Goal: Transaction & Acquisition: Obtain resource

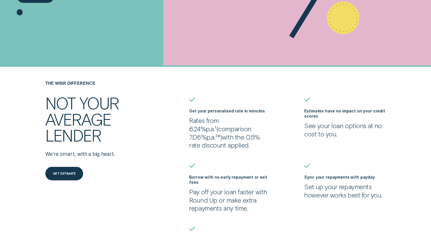
scroll to position [171, 0]
click at [158, 88] on div "THE WISR DIFFERENCE Not your average lender We’re smart, with a big heart. Get …" at bounding box center [215, 175] width 403 height 190
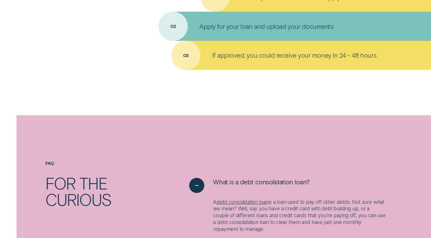
scroll to position [570, 0]
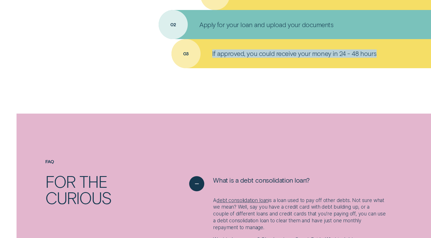
drag, startPoint x: 383, startPoint y: 60, endPoint x: 207, endPoint y: 52, distance: 175.6
click at [207, 52] on div "If approved, you could receive your money in 24 - 48 hours" at bounding box center [301, 53] width 260 height 29
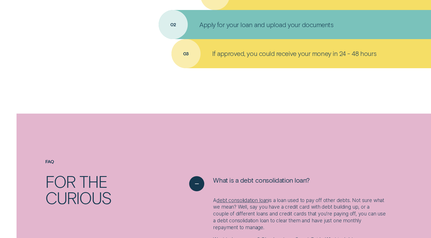
drag, startPoint x: 207, startPoint y: 52, endPoint x: 220, endPoint y: 80, distance: 30.9
click at [219, 80] on div "THE WISR DIFFERENCE Not your average lender We’re smart, with a big heart. Get …" at bounding box center [215, 128] width 431 height 892
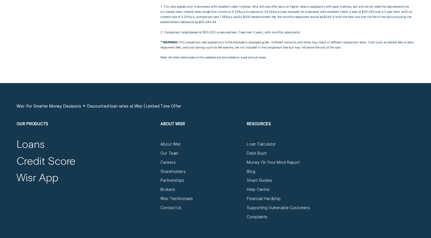
scroll to position [1139, 0]
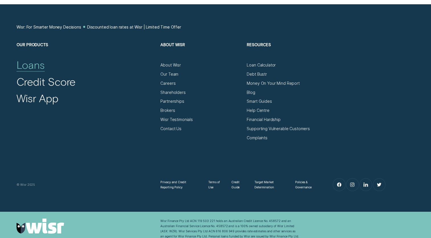
click at [32, 71] on div "Loans" at bounding box center [31, 64] width 28 height 13
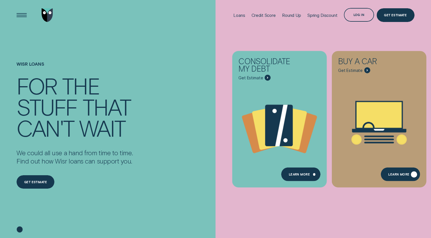
click at [399, 173] on div "Learn More" at bounding box center [398, 174] width 21 height 3
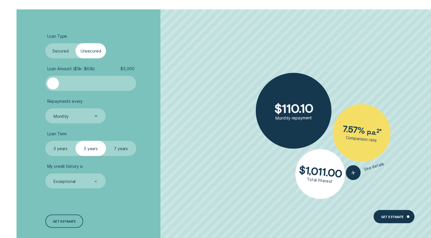
scroll to position [1082, 0]
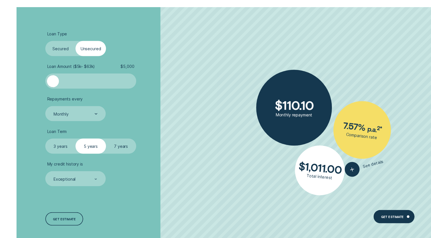
click at [64, 52] on label "Secured" at bounding box center [60, 48] width 30 height 15
click at [45, 41] on input "Secured" at bounding box center [45, 41] width 0 height 0
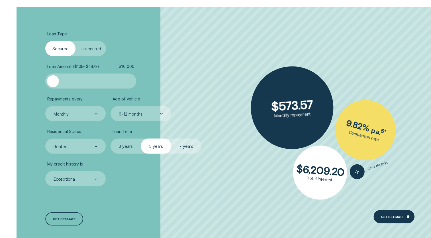
drag, startPoint x: 55, startPoint y: 78, endPoint x: 46, endPoint y: 84, distance: 11.2
click at [46, 84] on div at bounding box center [90, 80] width 91 height 15
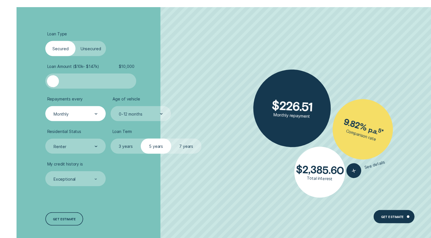
click at [68, 120] on div "Monthly" at bounding box center [75, 113] width 60 height 15
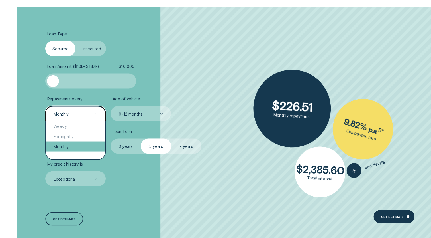
click at [76, 150] on div "Monthly" at bounding box center [75, 146] width 59 height 10
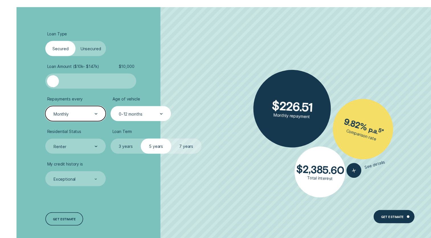
click at [132, 118] on div "0-12 months" at bounding box center [141, 113] width 60 height 15
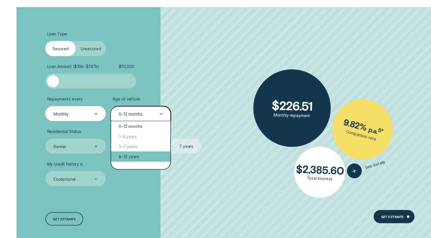
click at [139, 155] on div "8-13 years" at bounding box center [140, 156] width 59 height 10
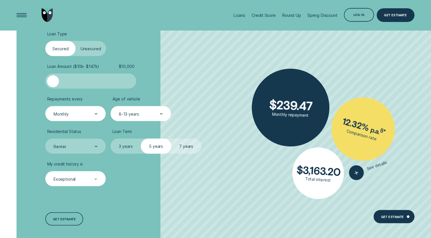
click at [76, 185] on div "Exceptional" at bounding box center [75, 178] width 60 height 15
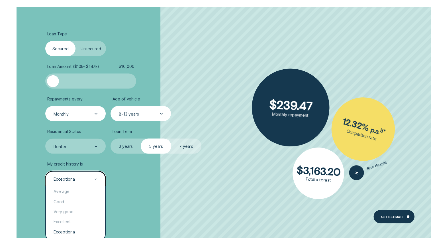
scroll to position [1111, 0]
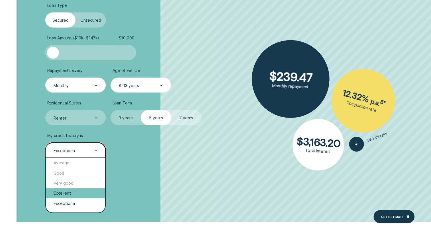
click at [72, 193] on div "Excellent" at bounding box center [75, 193] width 59 height 10
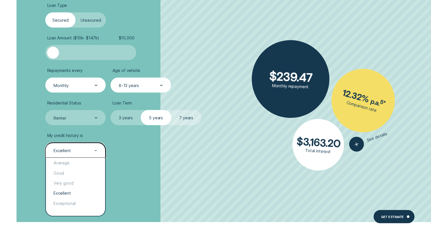
click at [77, 147] on div "Excellent" at bounding box center [75, 149] width 60 height 15
click at [71, 187] on div "Very good" at bounding box center [75, 183] width 59 height 10
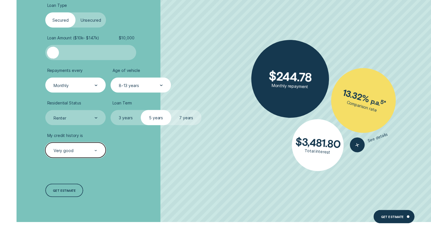
click at [150, 123] on label "5 years" at bounding box center [156, 117] width 30 height 15
click at [141, 110] on input "5 years" at bounding box center [141, 110] width 0 height 0
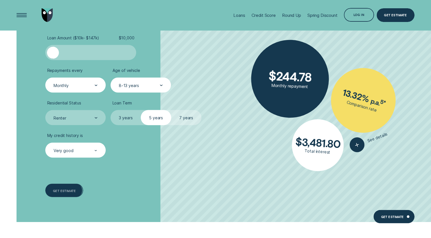
click at [61, 193] on div "Get estimate" at bounding box center [64, 190] width 38 height 14
